Goal: Transaction & Acquisition: Purchase product/service

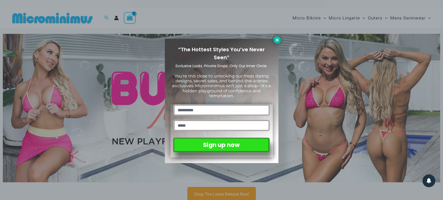
click at [278, 39] on icon at bounding box center [277, 40] width 5 height 5
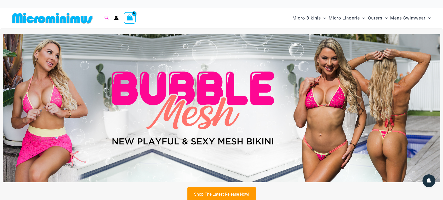
click at [106, 17] on icon "Search icon link" at bounding box center [106, 18] width 4 height 5
click at [118, 20] on input "Search for: Search" at bounding box center [139, 18] width 60 height 15
type input "***"
click button "Search" at bounding box center [0, 0] width 0 height 0
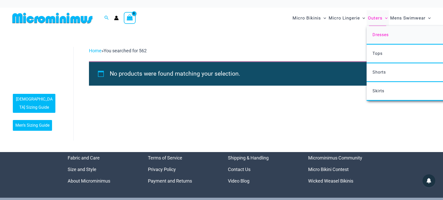
click at [378, 34] on span "Dresses" at bounding box center [381, 34] width 16 height 5
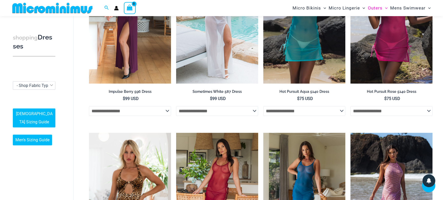
scroll to position [108, 0]
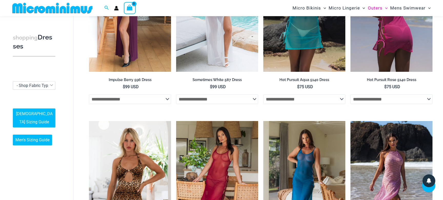
click at [351, 94] on select "**********" at bounding box center [392, 99] width 82 height 10
click at [375, 98] on select "**********" at bounding box center [392, 99] width 82 height 10
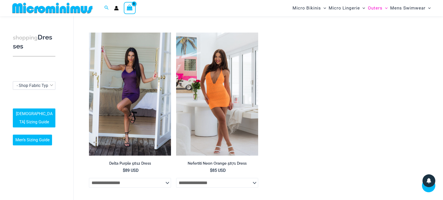
scroll to position [366, 0]
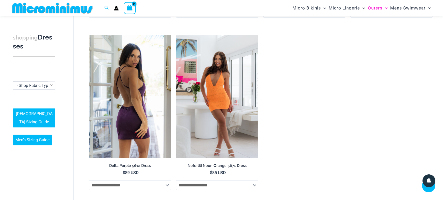
click at [133, 110] on img at bounding box center [130, 96] width 82 height 123
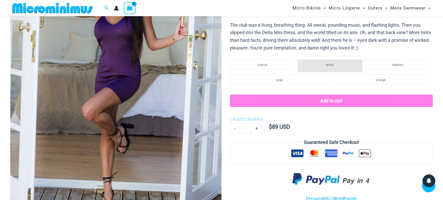
scroll to position [126, 0]
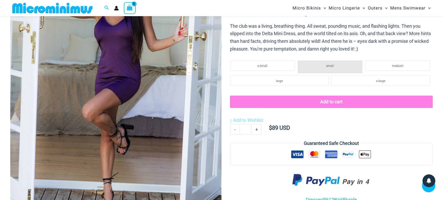
click at [126, 103] on img at bounding box center [115, 79] width 211 height 317
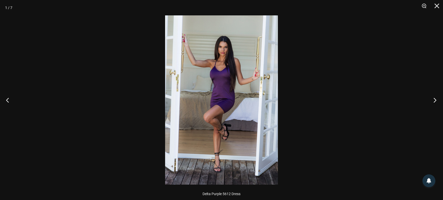
click at [435, 99] on button "Next" at bounding box center [433, 100] width 19 height 26
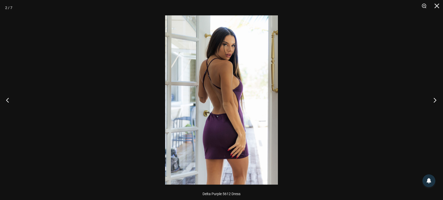
click at [435, 99] on button "Next" at bounding box center [433, 100] width 19 height 26
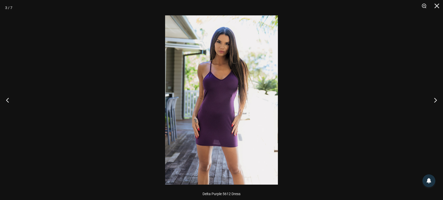
click at [217, 144] on img at bounding box center [221, 99] width 113 height 169
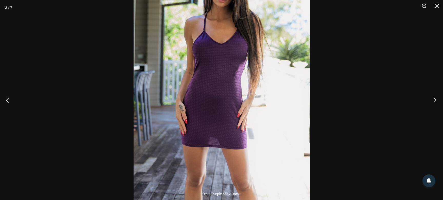
click at [435, 98] on button "Next" at bounding box center [433, 100] width 19 height 26
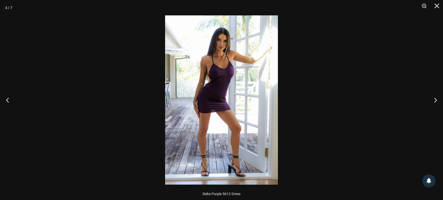
click at [210, 92] on img at bounding box center [221, 99] width 113 height 169
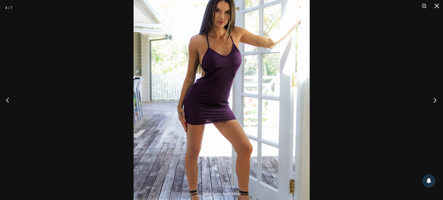
click at [435, 101] on button "Next" at bounding box center [433, 100] width 19 height 26
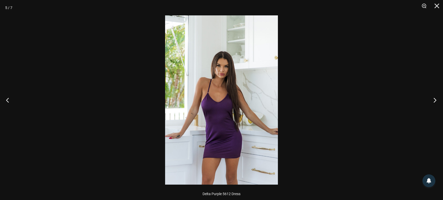
click at [435, 101] on button "Next" at bounding box center [433, 100] width 19 height 26
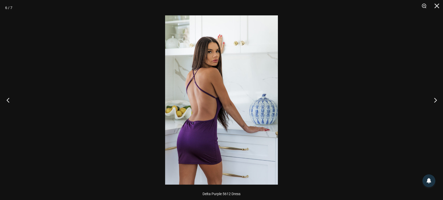
click at [8, 98] on button "Previous" at bounding box center [9, 100] width 19 height 26
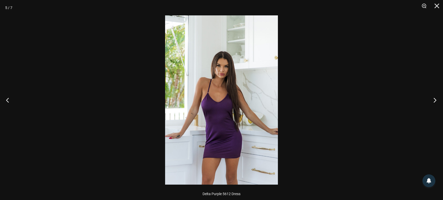
click at [436, 101] on button "Next" at bounding box center [433, 100] width 19 height 26
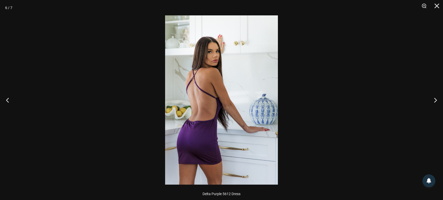
click at [213, 131] on img at bounding box center [221, 99] width 113 height 169
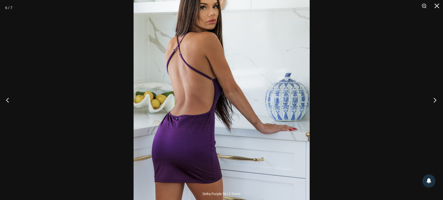
click at [435, 100] on button "Next" at bounding box center [433, 100] width 19 height 26
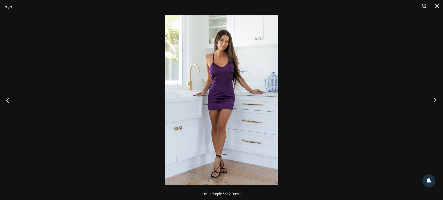
click at [435, 100] on button "Next" at bounding box center [433, 100] width 19 height 26
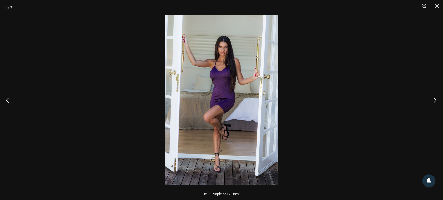
click at [435, 100] on button "Next" at bounding box center [433, 100] width 19 height 26
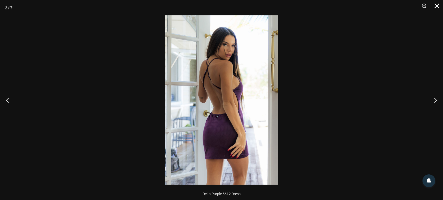
click at [438, 6] on button "Close" at bounding box center [435, 7] width 13 height 15
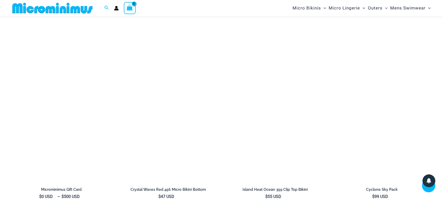
scroll to position [1178, 0]
